Goal: Information Seeking & Learning: Learn about a topic

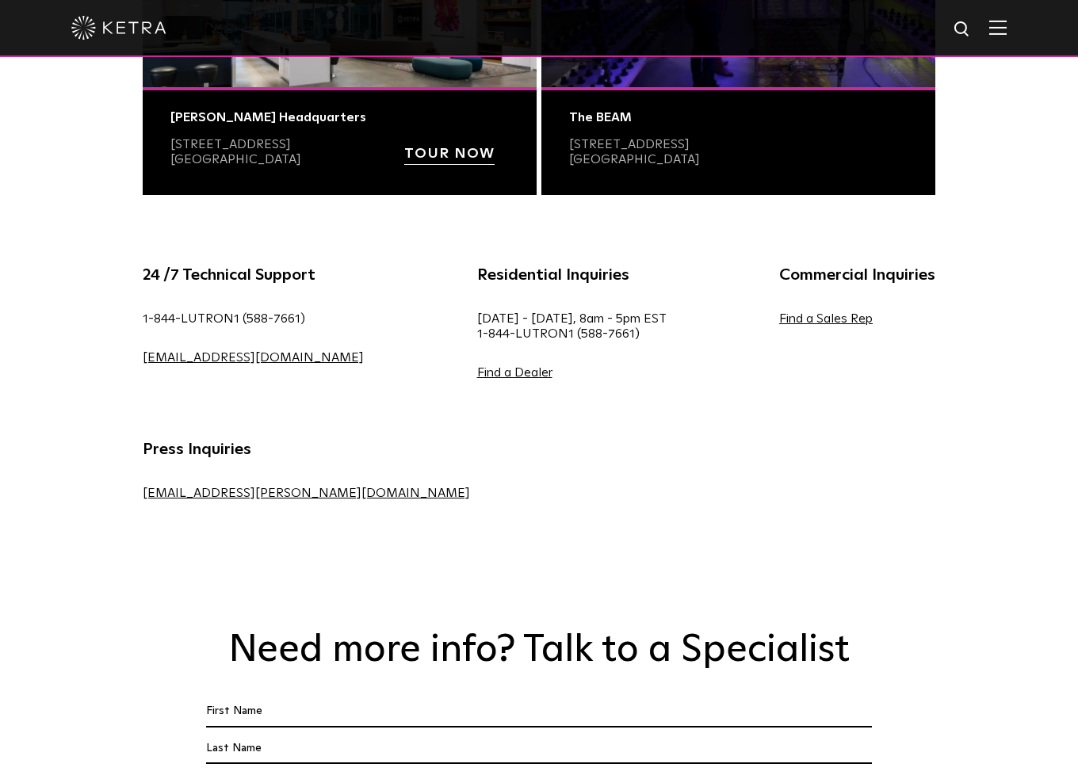
click at [1003, 427] on div "24 /7 Technical Support 1-844-LUTRON1 (588-7661) lightingsupport@lutron.com Res…" at bounding box center [539, 402] width 1078 height 358
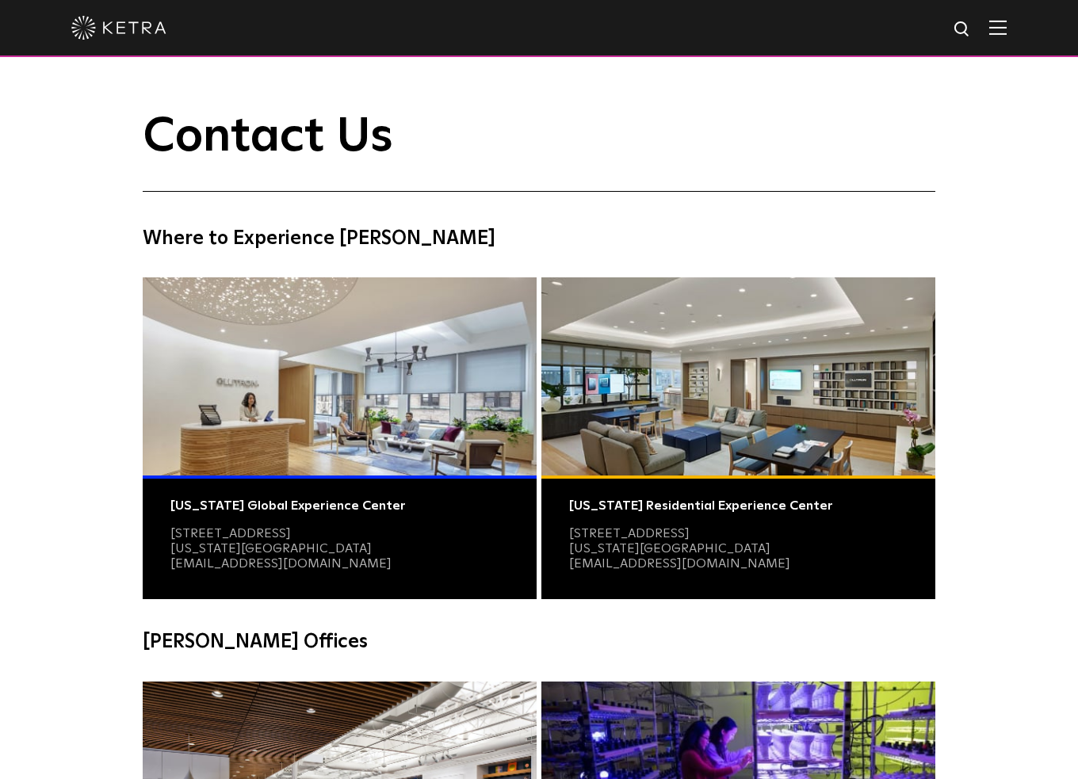
click at [136, 27] on img at bounding box center [118, 28] width 95 height 24
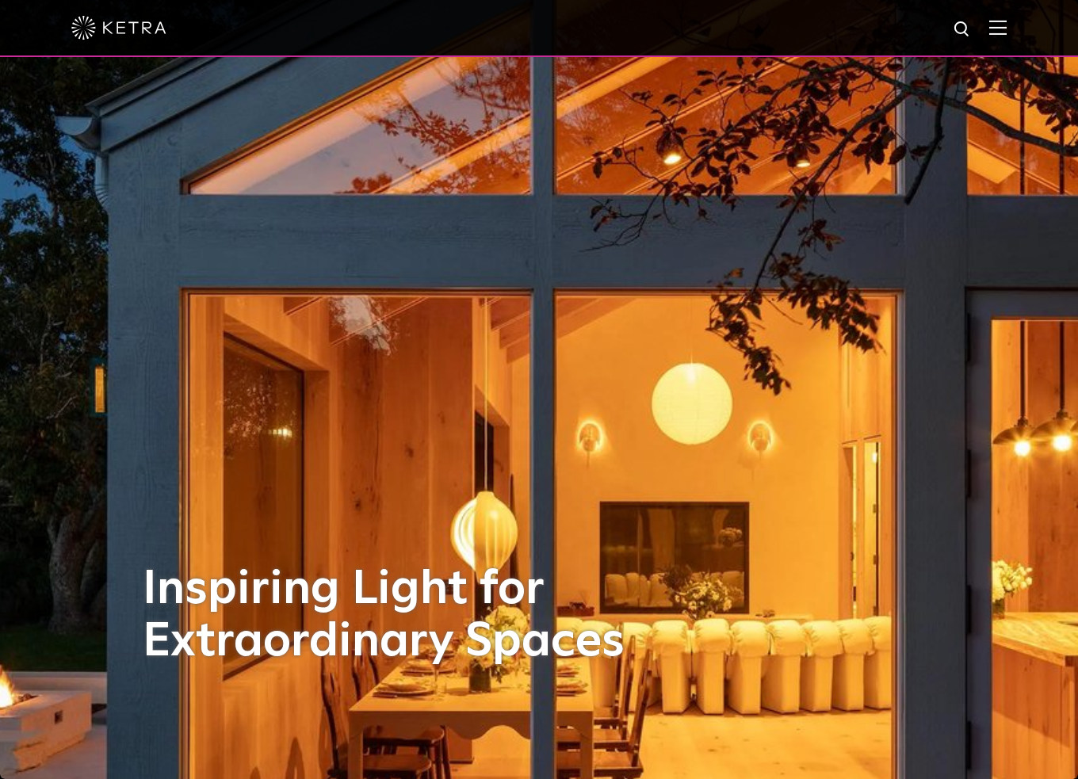
click at [1007, 32] on img at bounding box center [997, 27] width 17 height 15
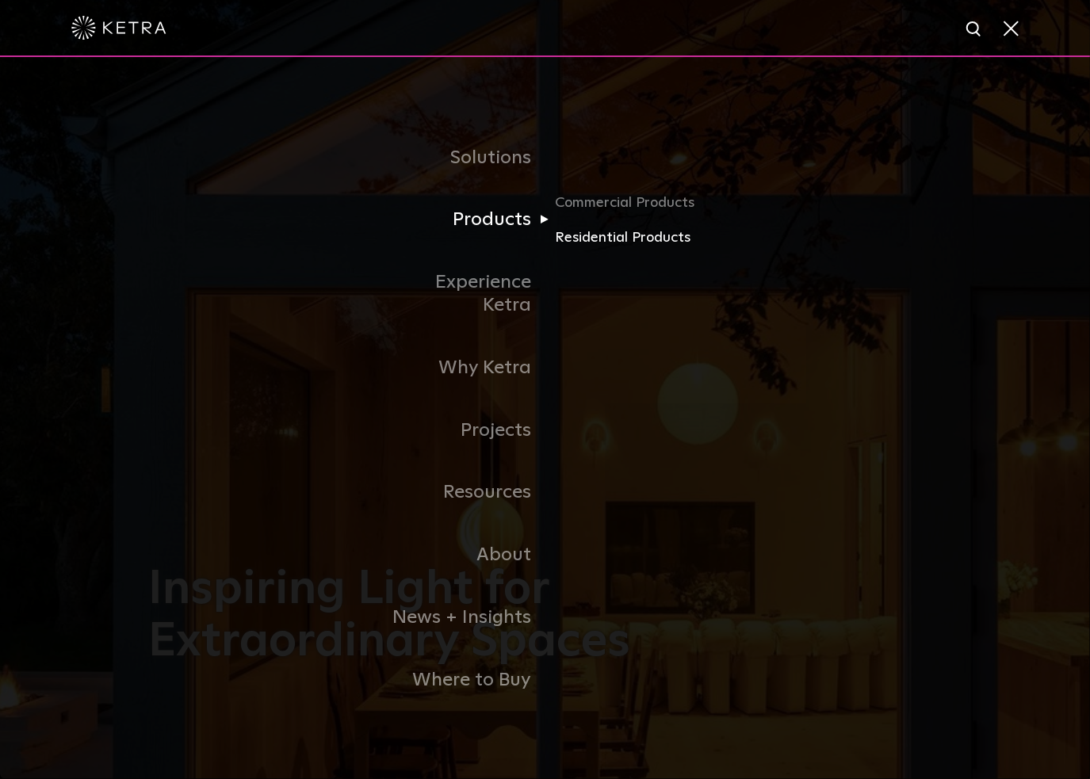
click at [582, 249] on link "Residential Products" at bounding box center [631, 237] width 152 height 23
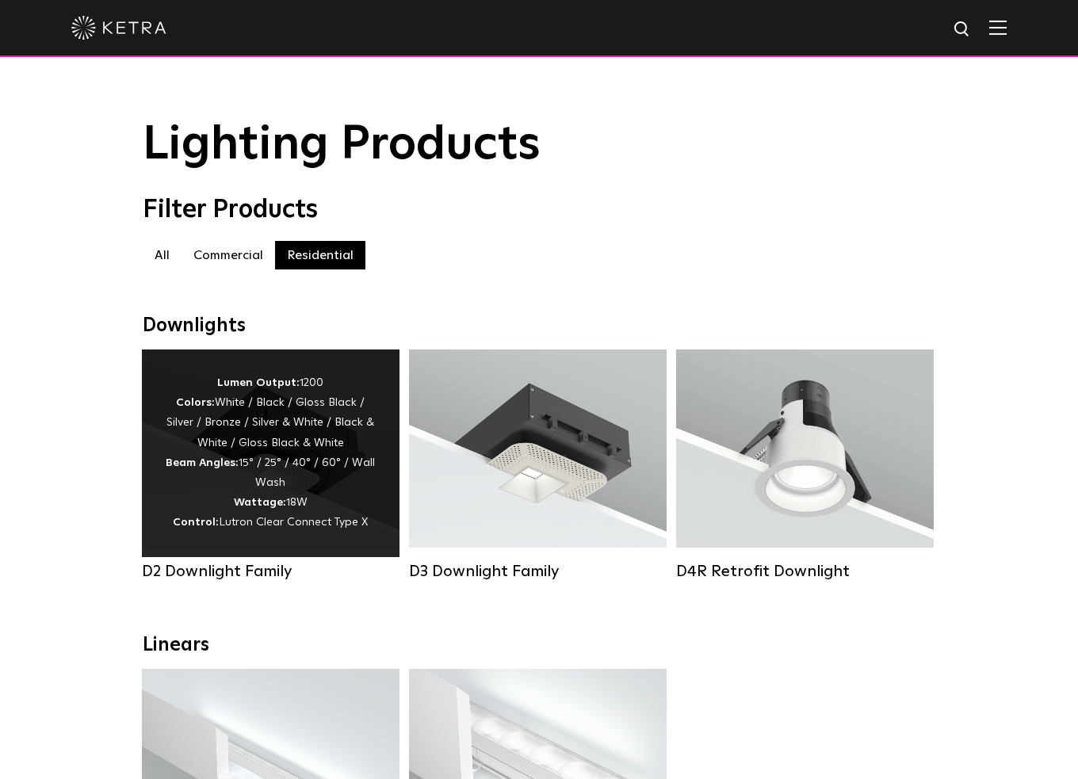
click at [314, 436] on div "Lumen Output: 1200 Colors: White / Black / Gloss Black / Silver / Bronze / Silv…" at bounding box center [271, 453] width 210 height 160
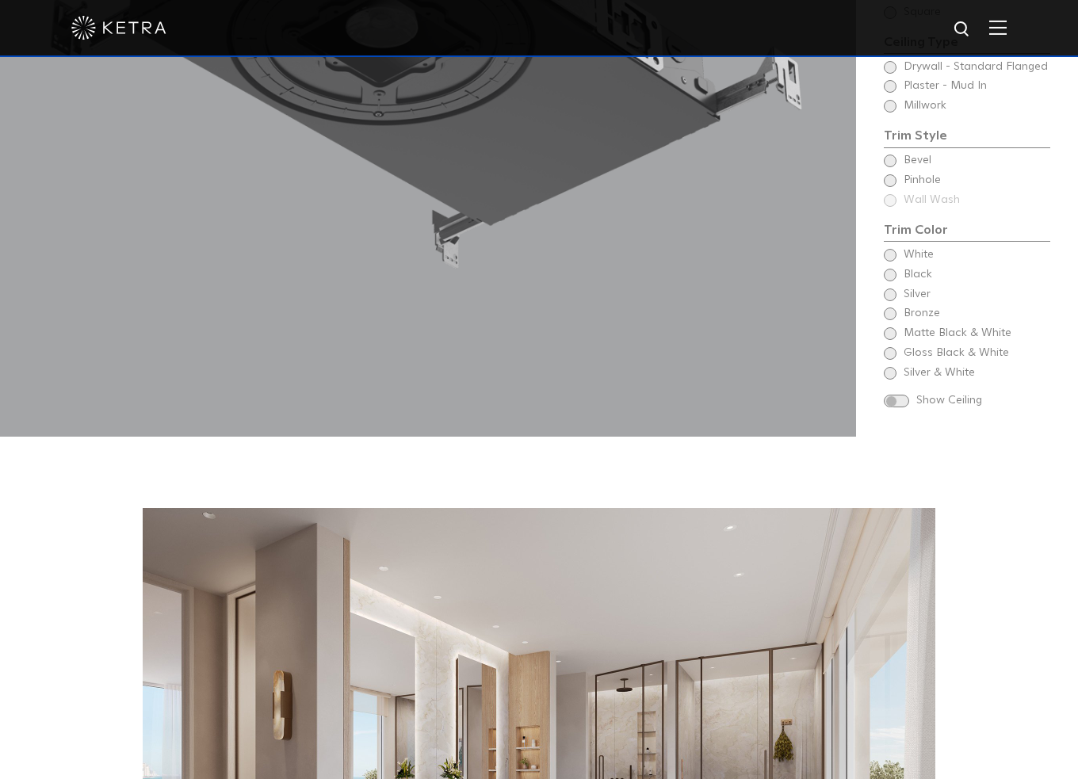
scroll to position [2220, 0]
